Goal: Task Accomplishment & Management: Manage account settings

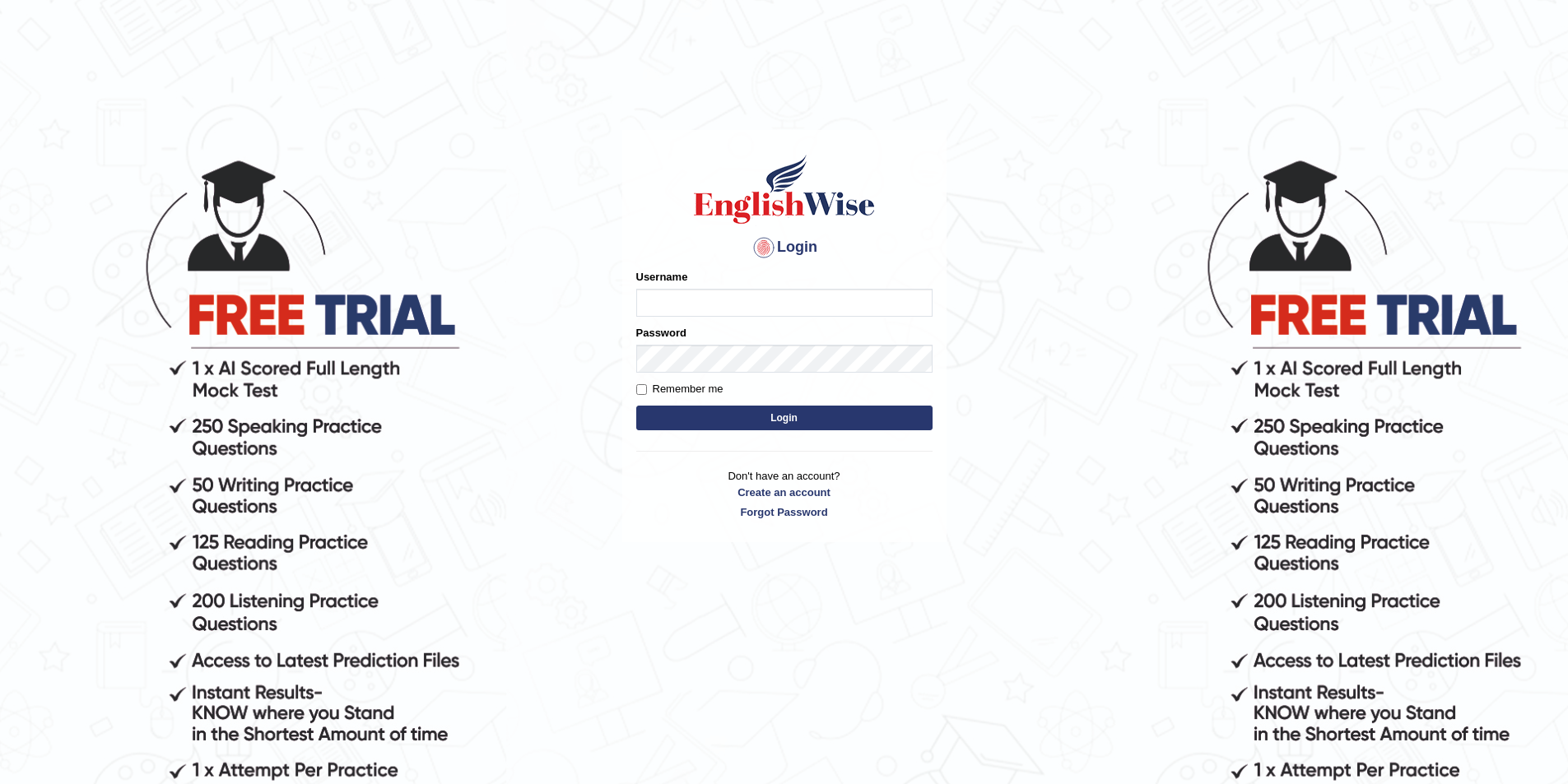
click at [720, 300] on input "Username" at bounding box center [784, 303] width 296 height 28
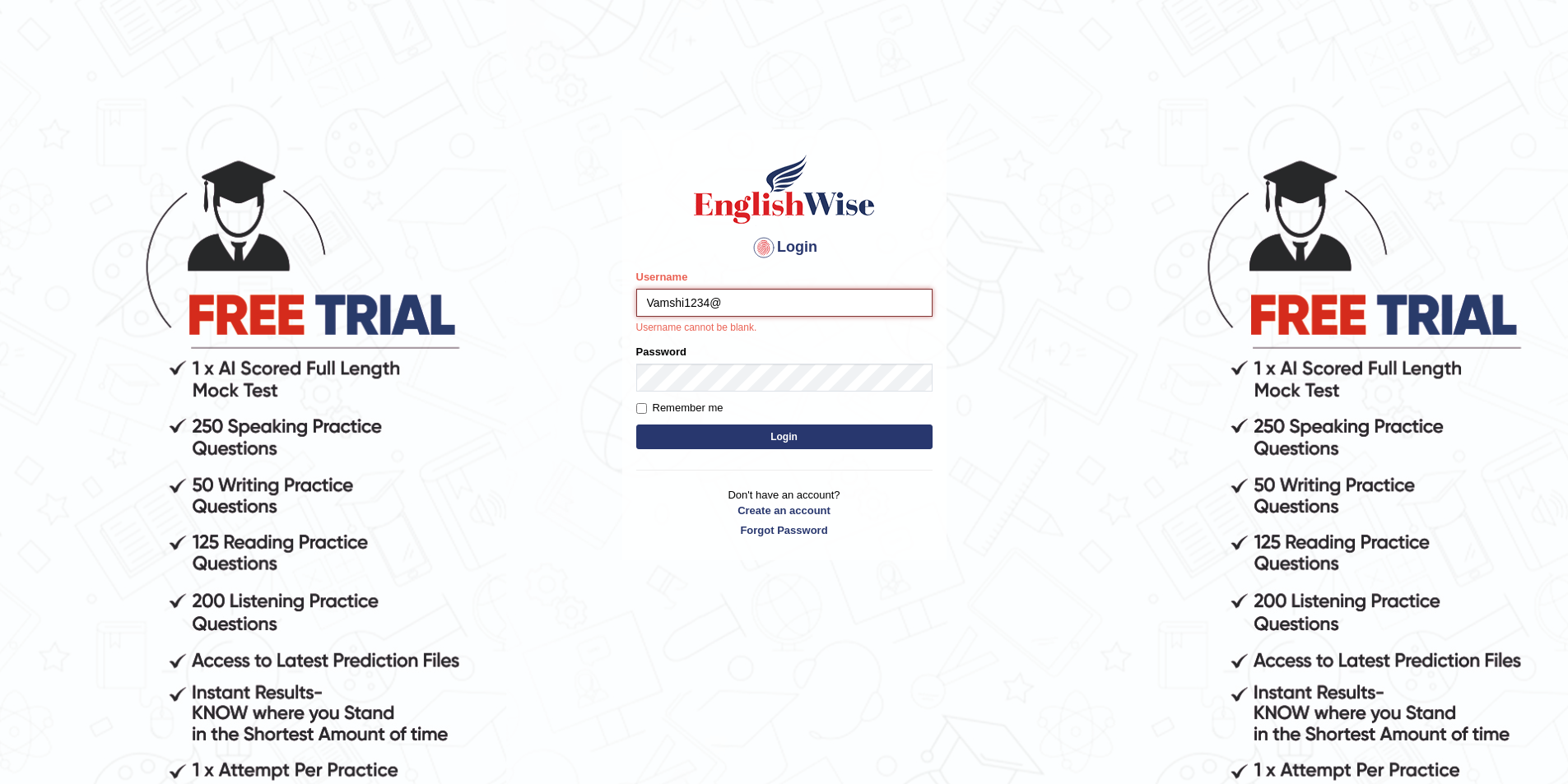
drag, startPoint x: 730, startPoint y: 297, endPoint x: 638, endPoint y: 309, distance: 92.8
click at [639, 309] on input "Vamshi1234@" at bounding box center [784, 303] width 296 height 28
type input "Vamshi1234@"
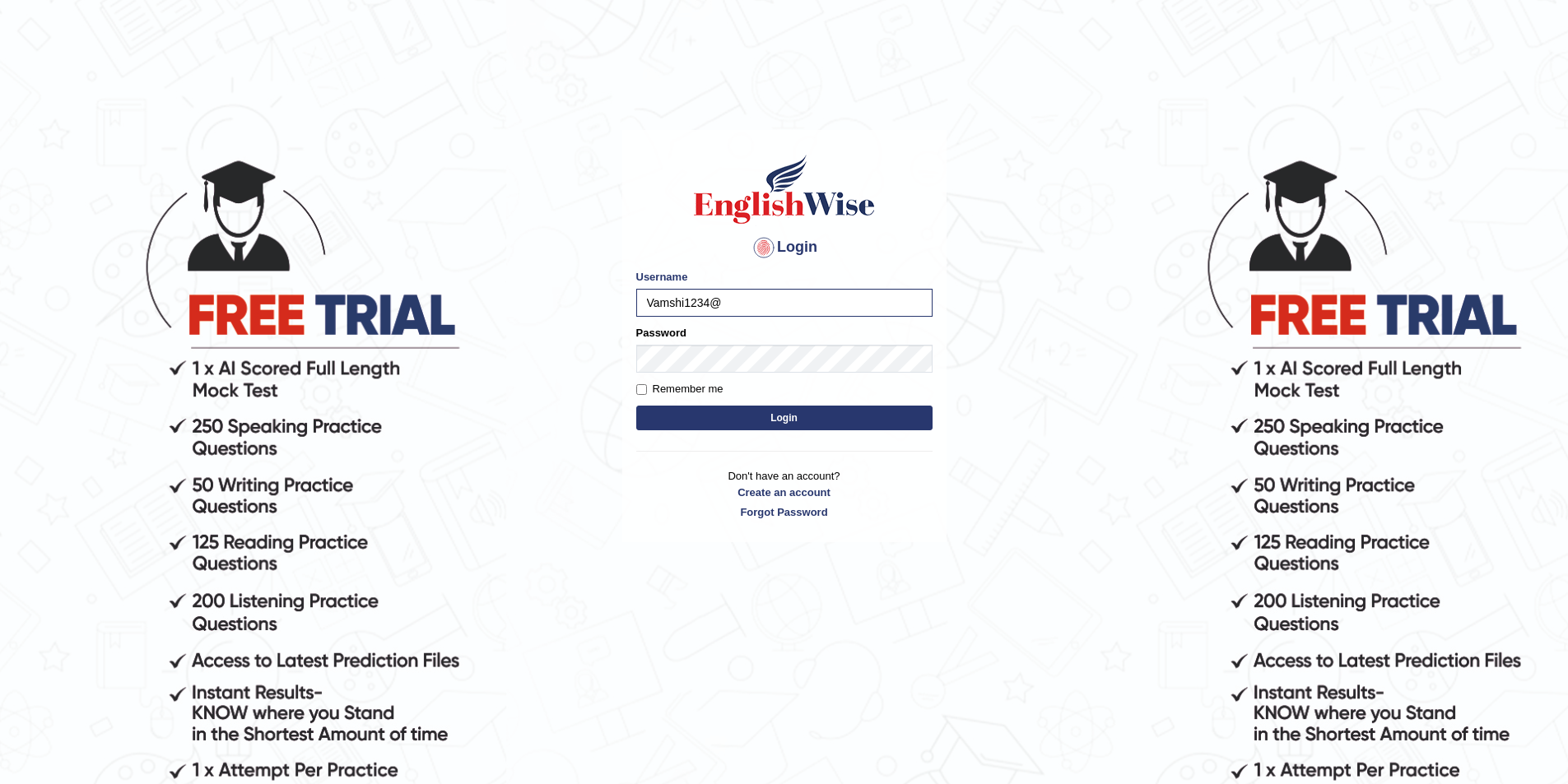
click at [788, 416] on button "Login" at bounding box center [784, 418] width 296 height 25
